Goal: Task Accomplishment & Management: Manage account settings

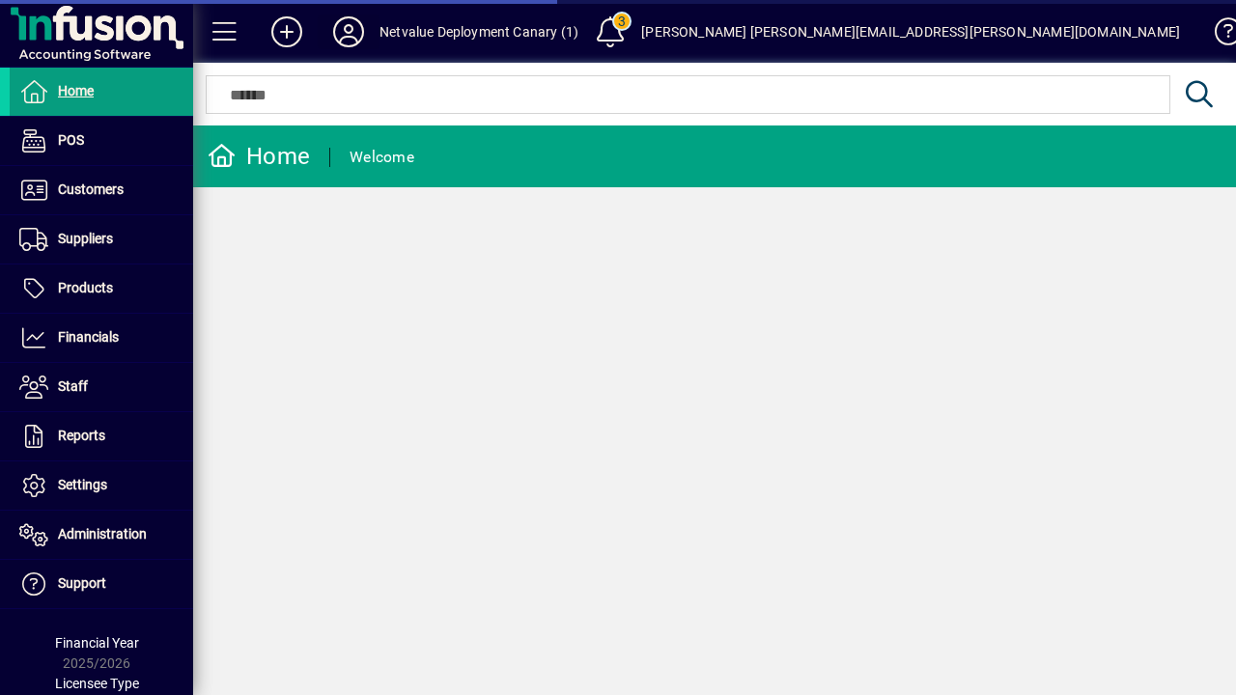
click at [349, 32] on icon at bounding box center [348, 31] width 39 height 31
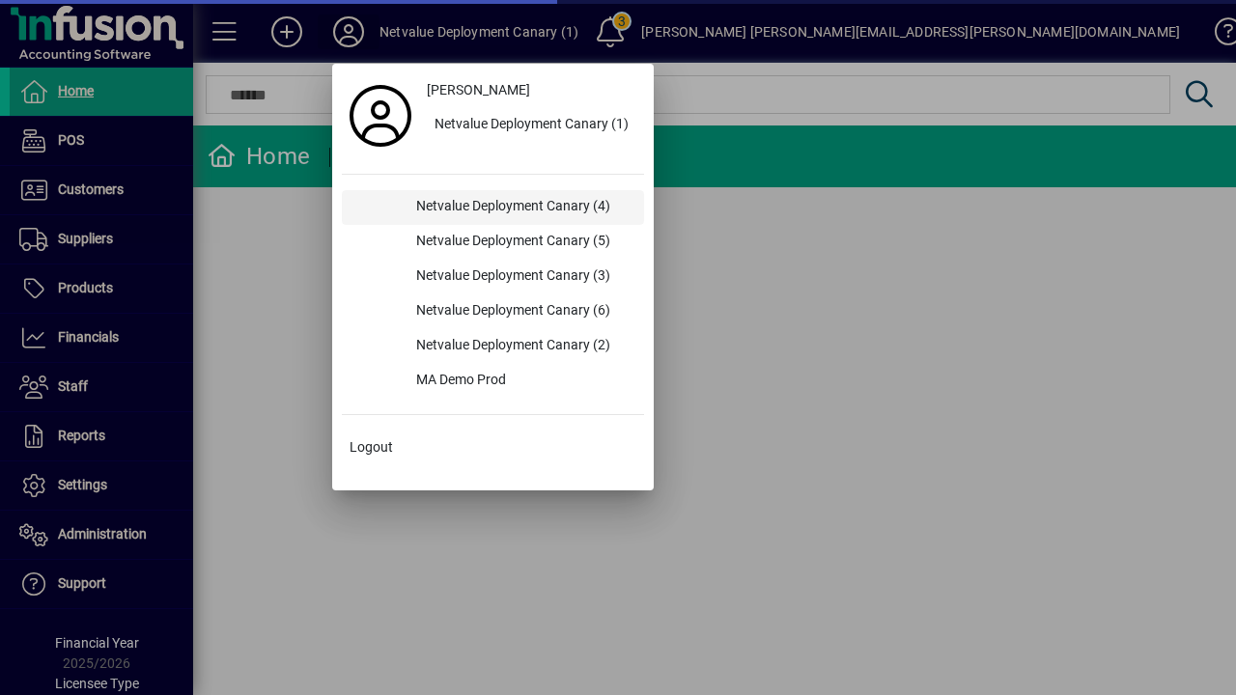
click at [521, 207] on div "Netvalue Deployment Canary (4)" at bounding box center [522, 207] width 243 height 35
